Goal: Navigation & Orientation: Go to known website

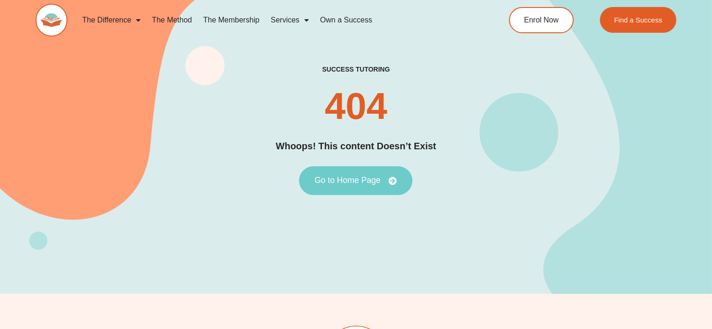
click at [344, 183] on span "Go to Home Page" at bounding box center [347, 181] width 66 height 8
